Goal: Task Accomplishment & Management: Use online tool/utility

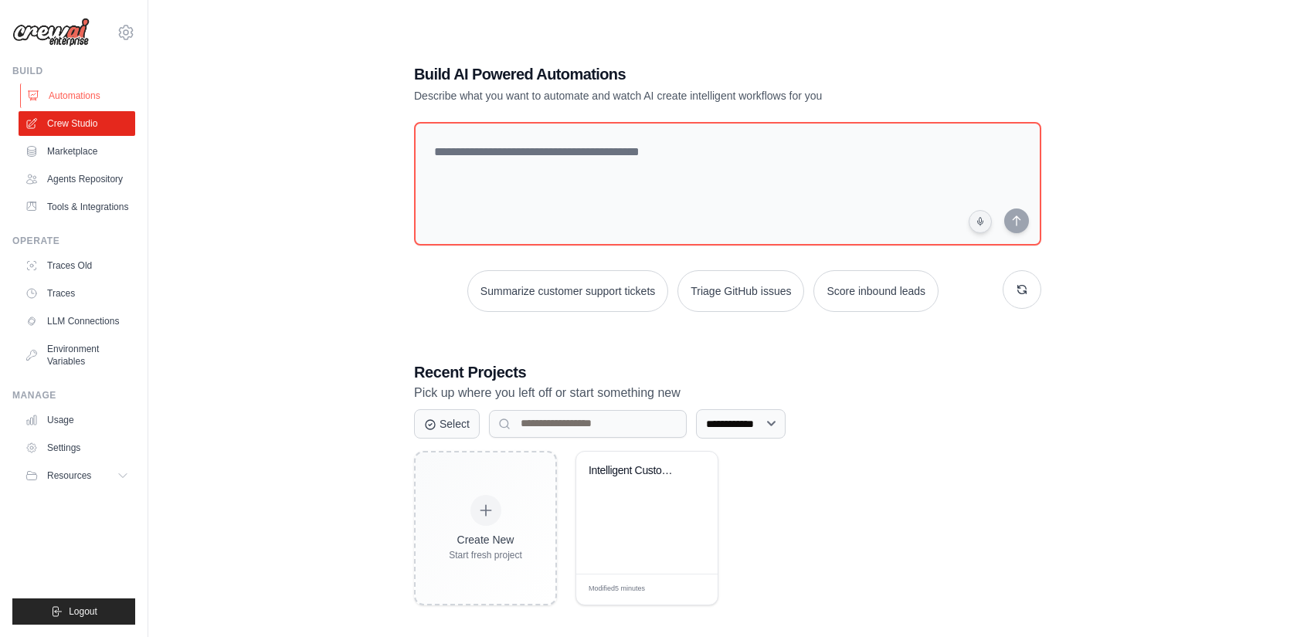
click at [74, 90] on link "Automations" at bounding box center [78, 95] width 117 height 25
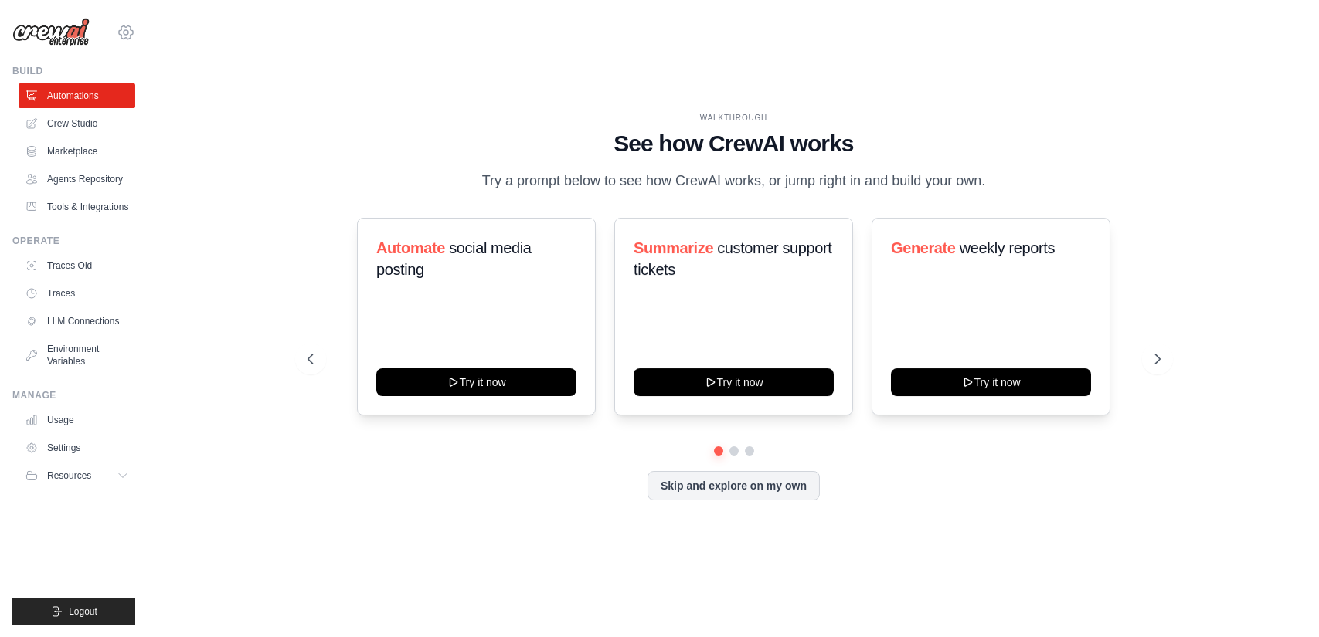
click at [124, 32] on icon at bounding box center [126, 32] width 19 height 19
click at [487, 107] on div "WALKTHROUGH See how [PERSON_NAME] works Try a prompt below to see how [PERSON_N…" at bounding box center [733, 318] width 1121 height 607
click at [754, 492] on button "Skip and explore on my own" at bounding box center [734, 484] width 172 height 29
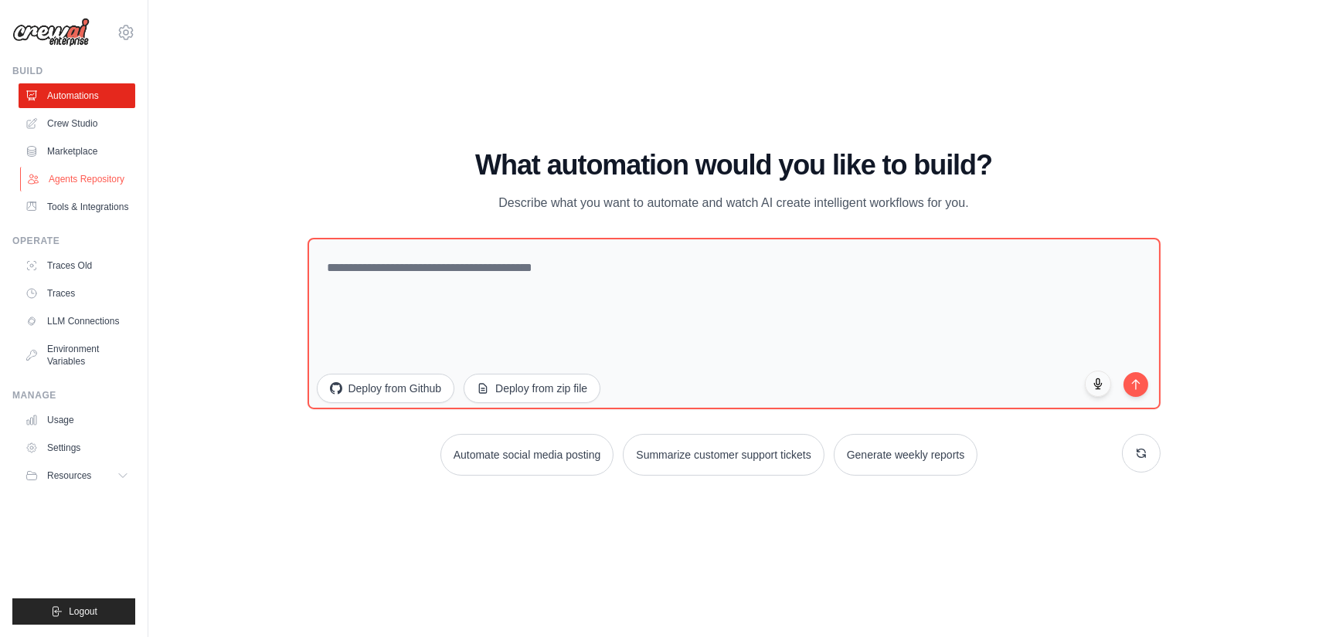
click at [85, 177] on link "Agents Repository" at bounding box center [78, 179] width 117 height 25
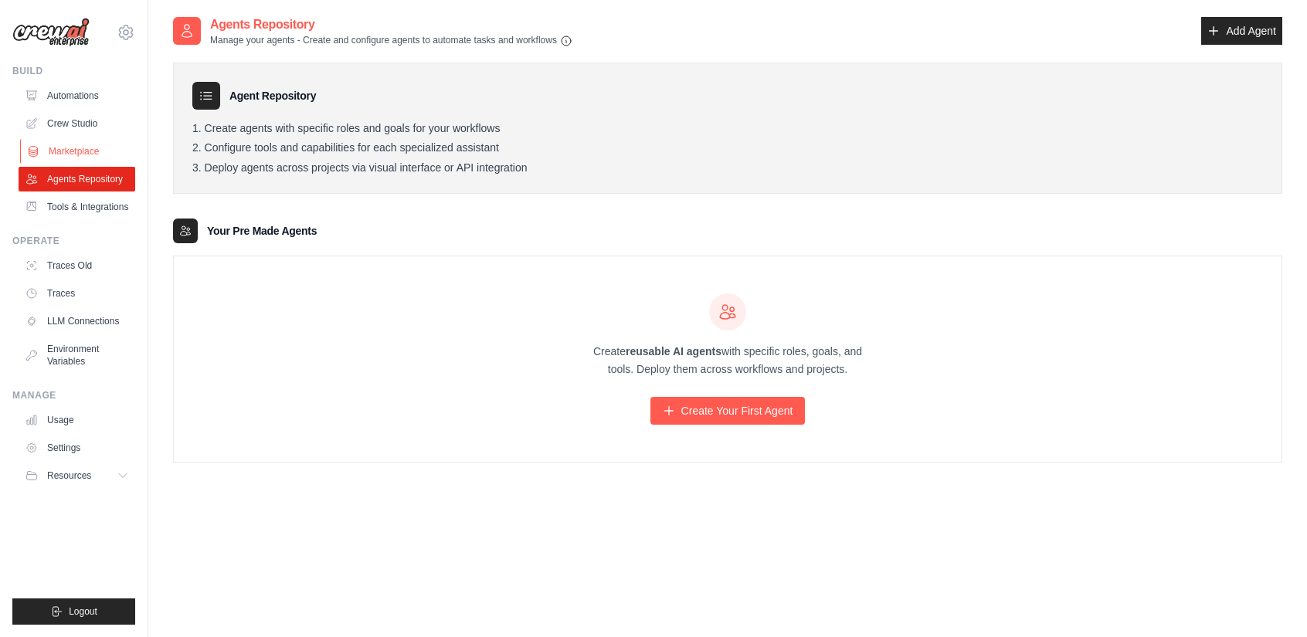
click at [94, 152] on link "Marketplace" at bounding box center [78, 151] width 117 height 25
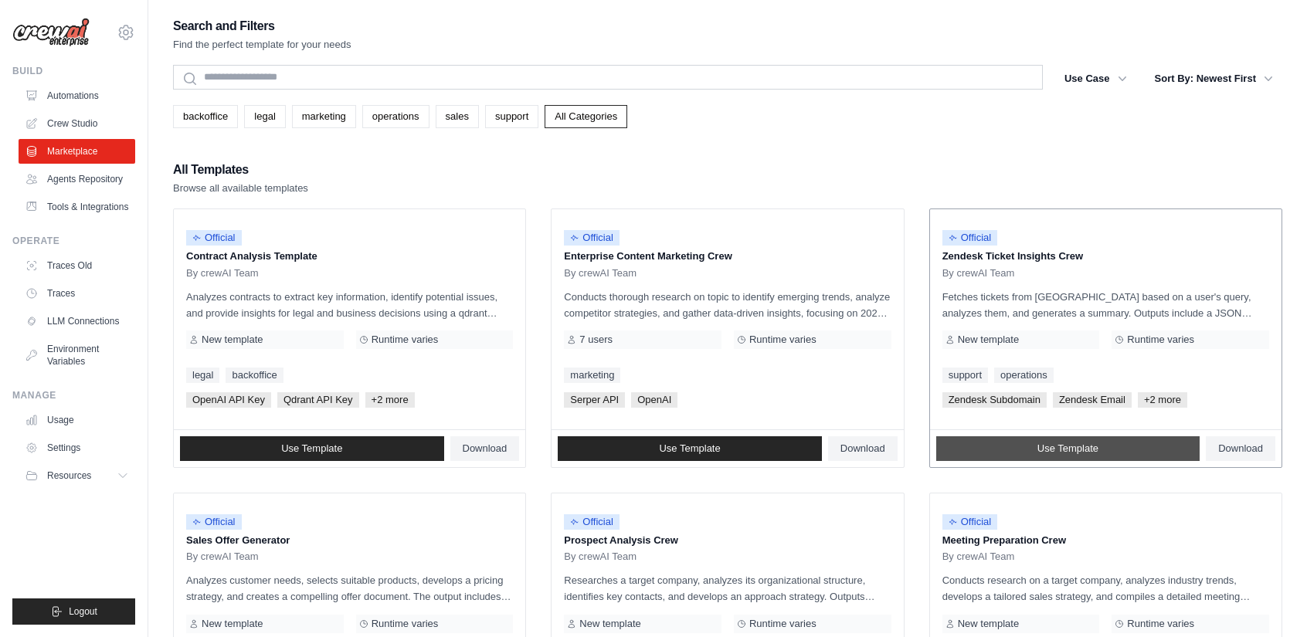
click at [1103, 452] on link "Use Template" at bounding box center [1069, 449] width 264 height 25
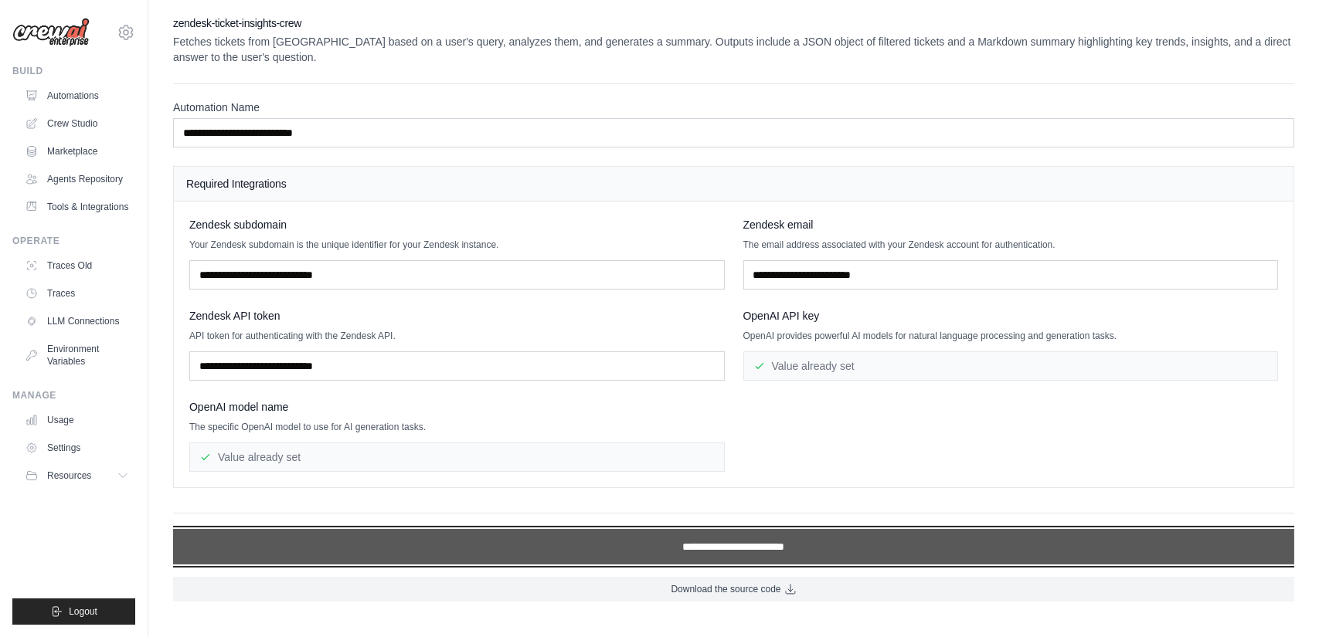
click at [756, 546] on input "**********" at bounding box center [733, 547] width 1121 height 36
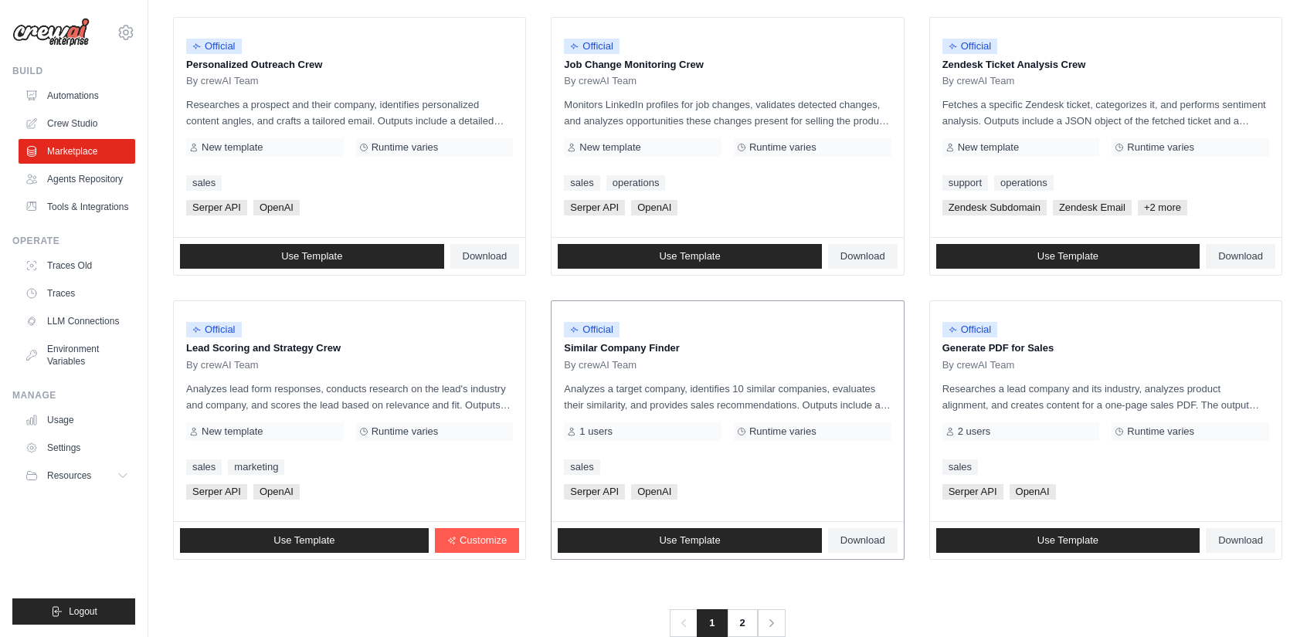
scroll to position [793, 0]
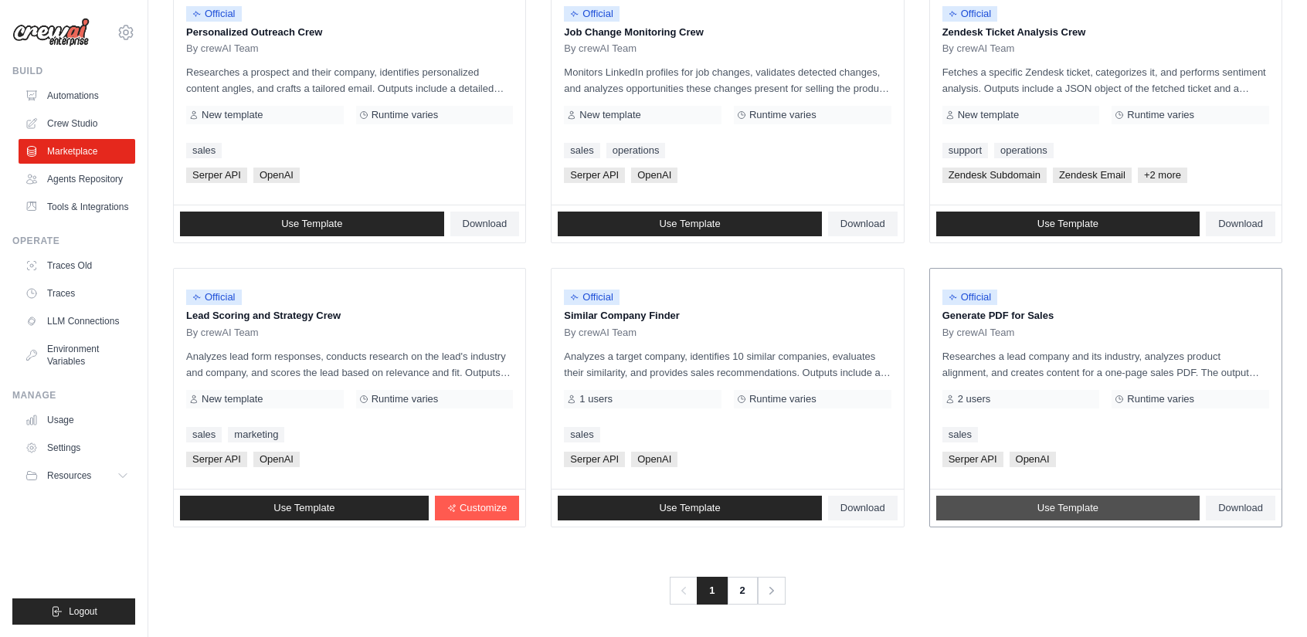
click at [1027, 514] on link "Use Template" at bounding box center [1069, 508] width 264 height 25
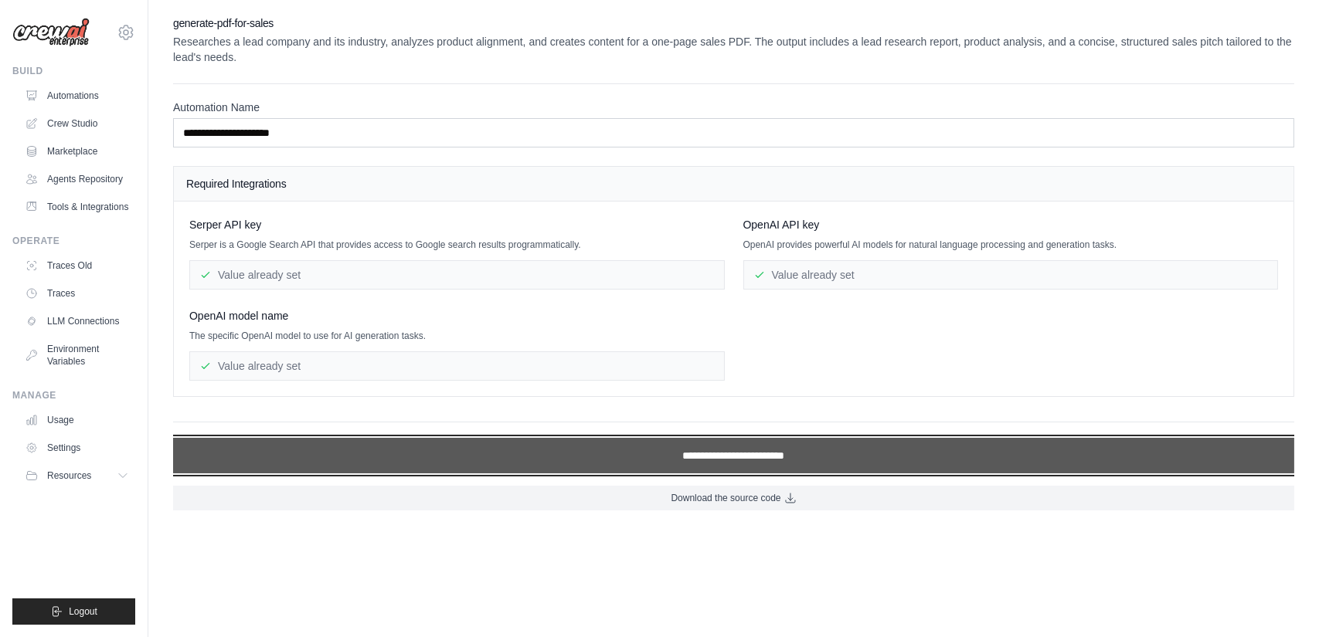
click at [649, 459] on input "**********" at bounding box center [733, 456] width 1121 height 36
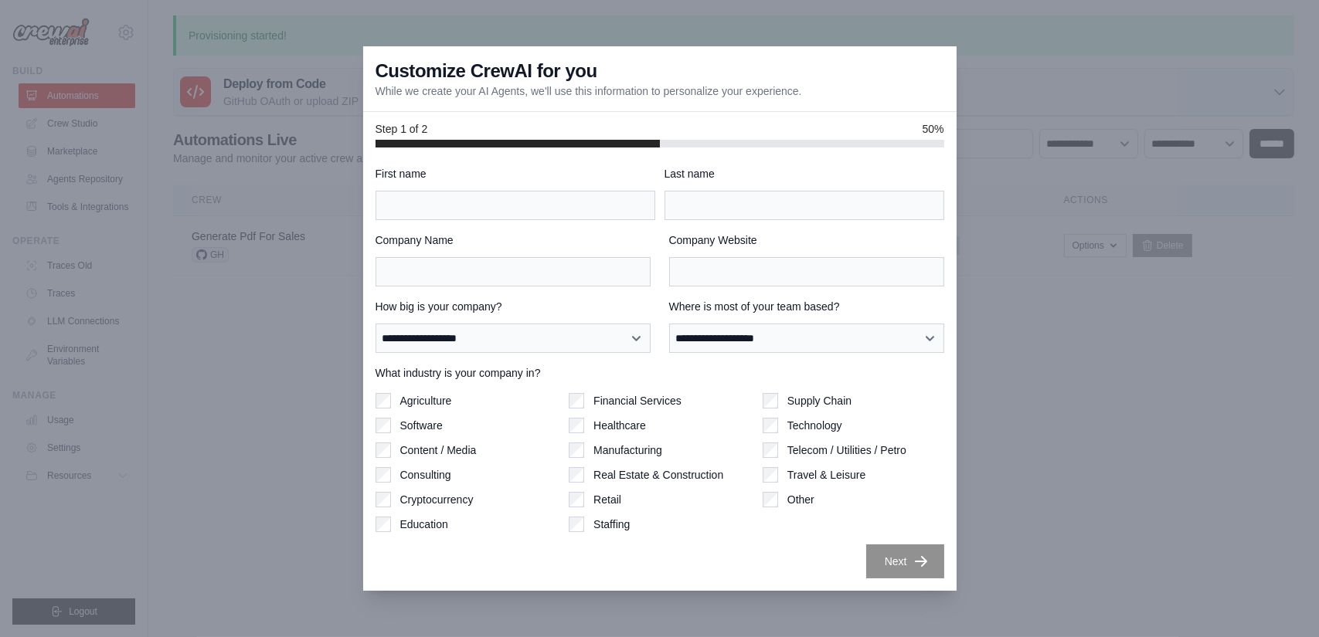
click at [1014, 168] on div at bounding box center [659, 318] width 1319 height 637
